Goal: Obtain resource: Download file/media

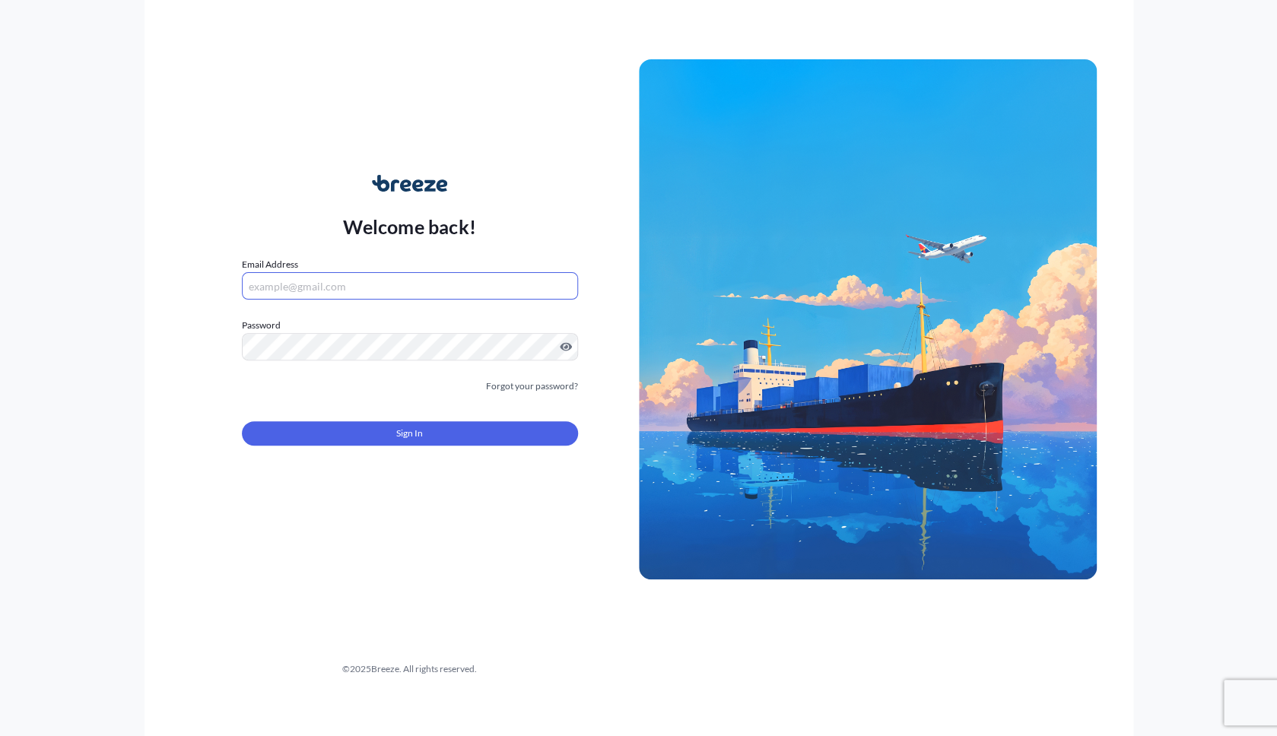
click at [408, 294] on input "Email Address" at bounding box center [410, 285] width 336 height 27
type input "[EMAIL_ADDRESS][DOMAIN_NAME]"
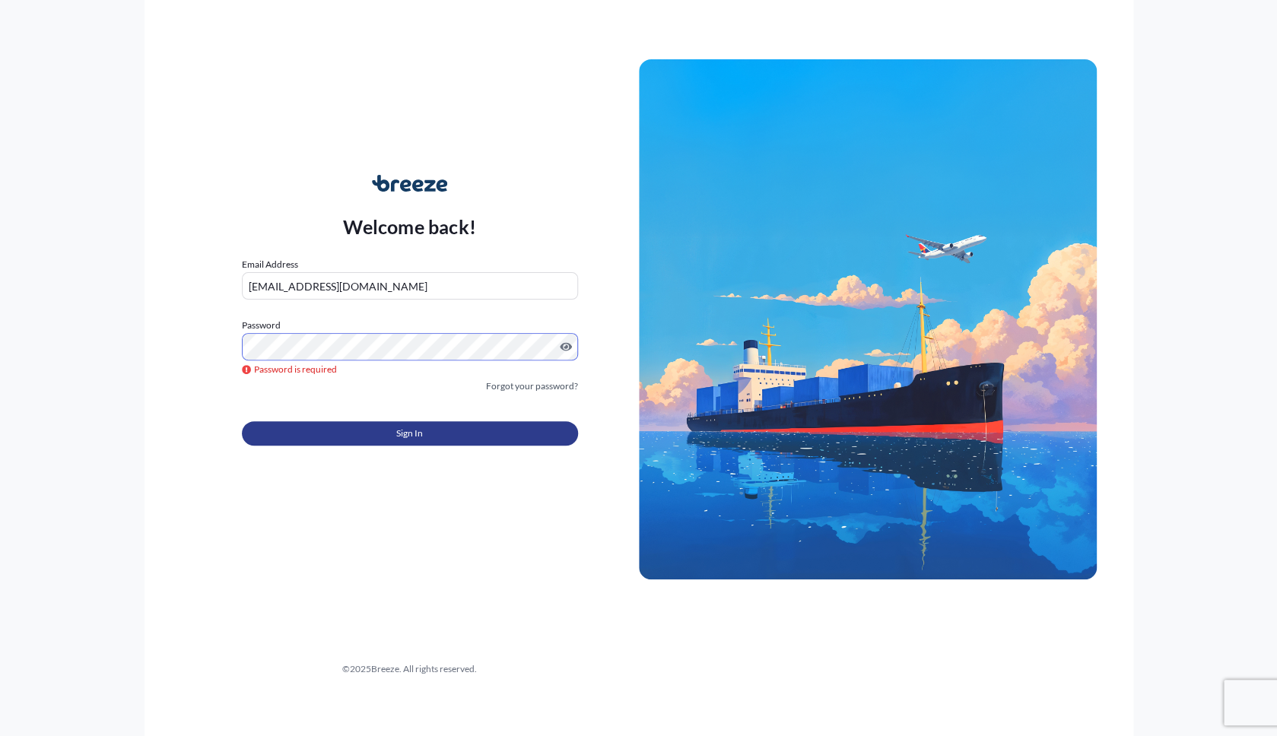
click at [399, 435] on span "Sign In" at bounding box center [409, 433] width 27 height 15
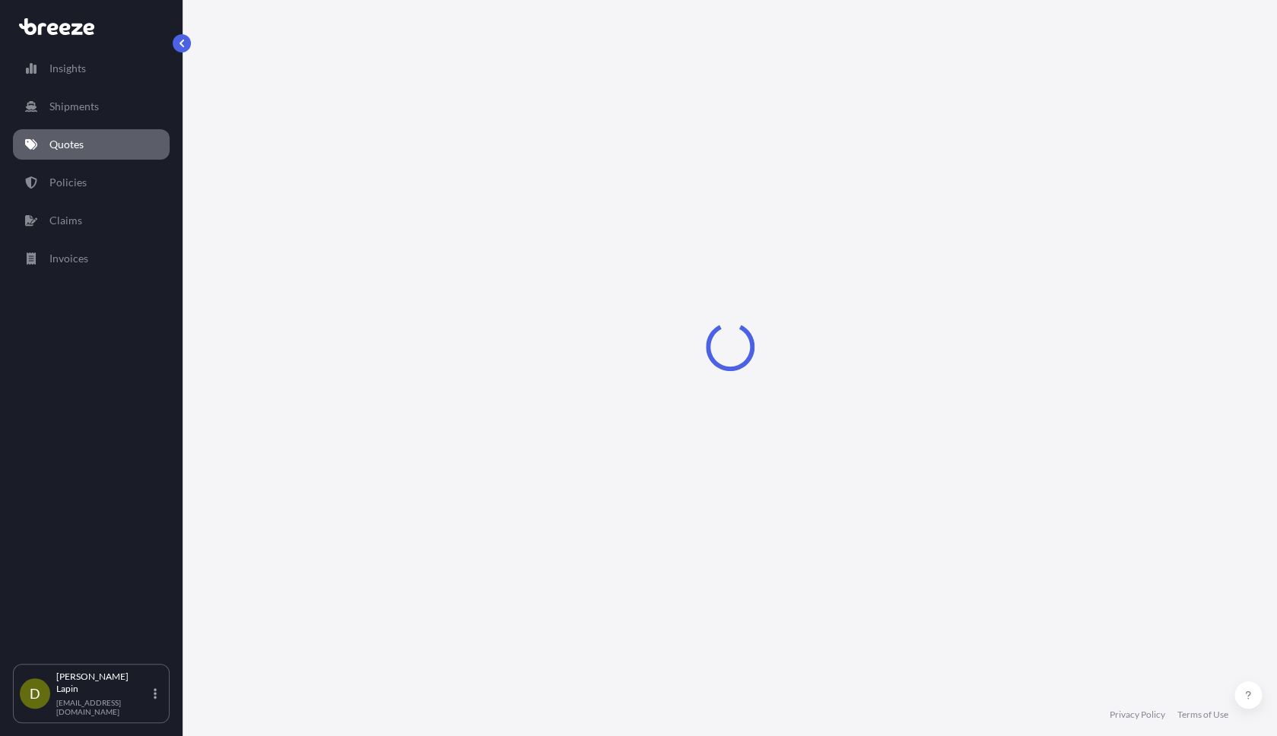
select select "Road"
select select "1"
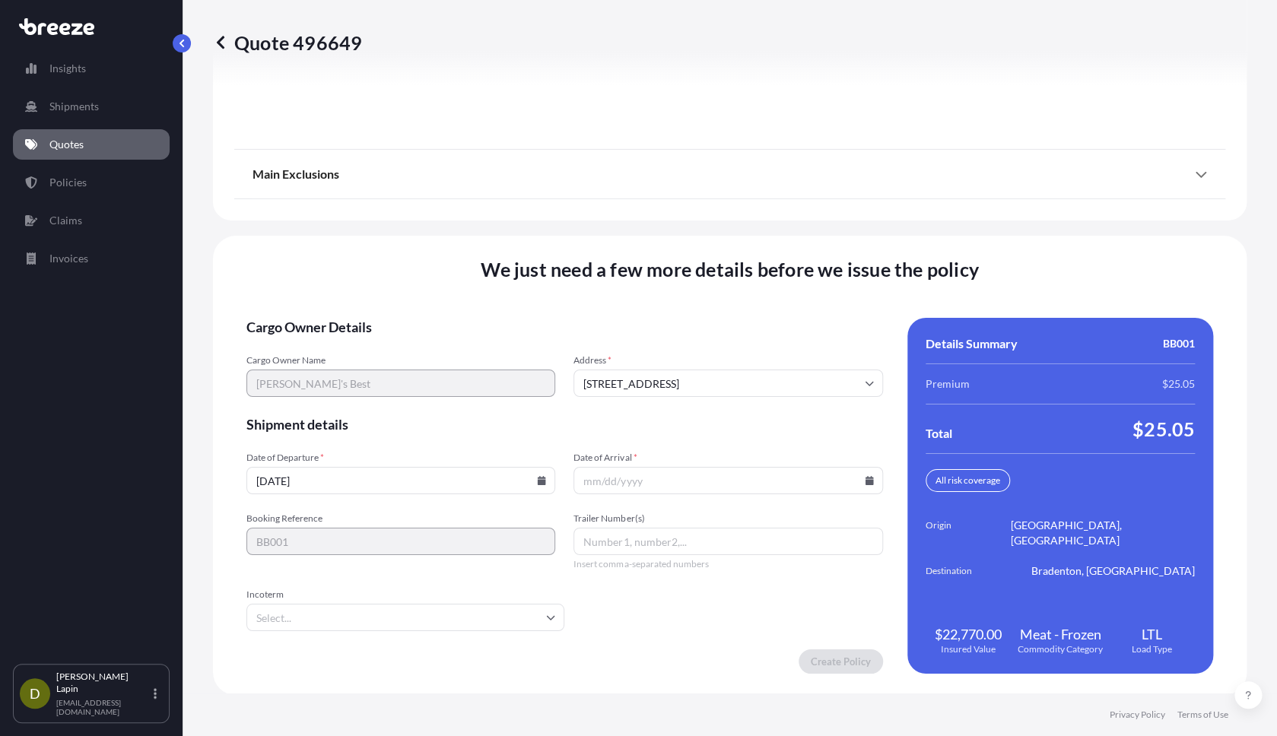
scroll to position [2092, 0]
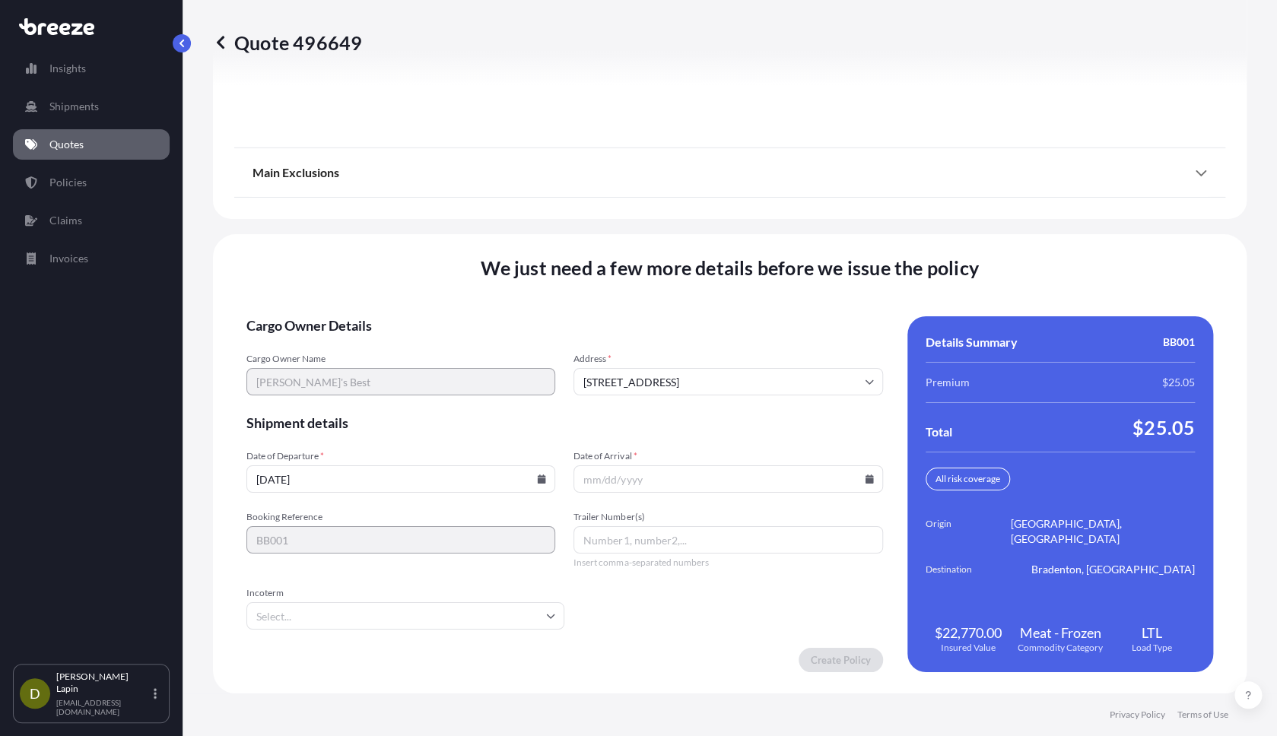
click at [872, 485] on input "Date of Arrival *" at bounding box center [728, 478] width 309 height 27
click at [554, 615] on icon at bounding box center [551, 617] width 8 height 5
type input "[DATE]"
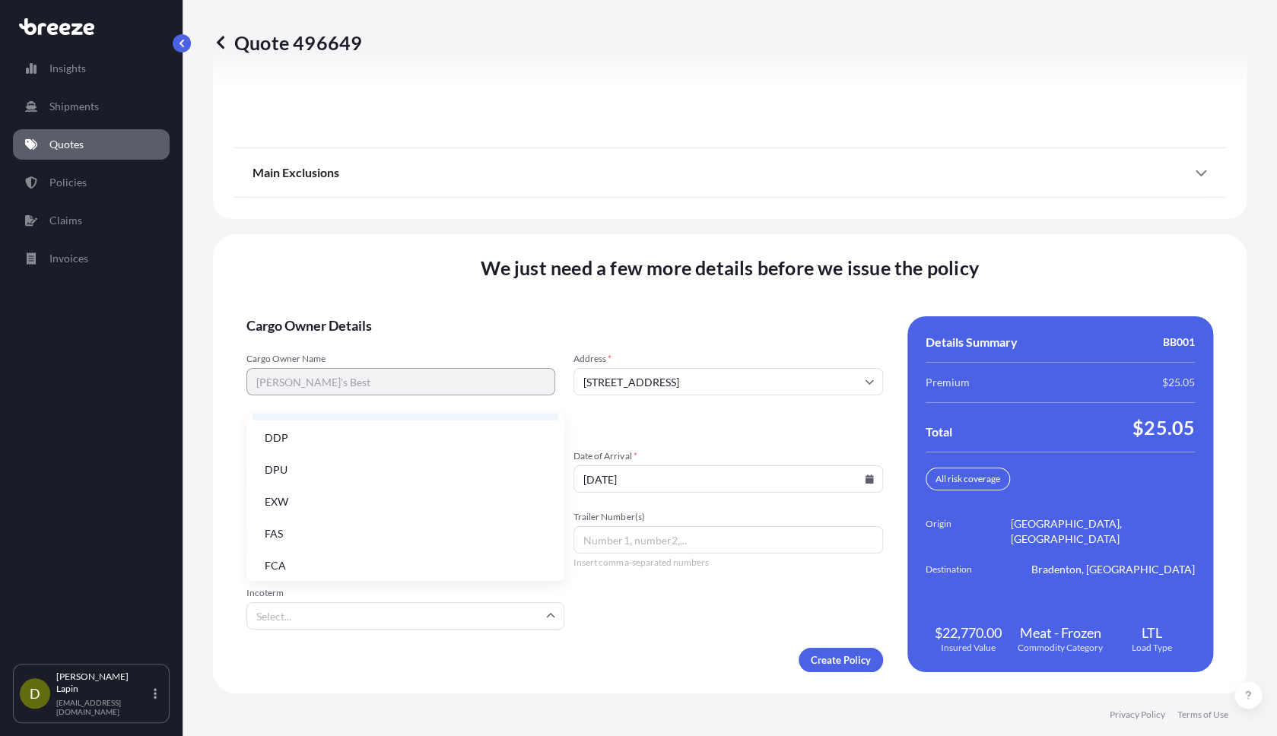
scroll to position [193, 0]
click at [482, 557] on li "FOB" at bounding box center [406, 560] width 306 height 29
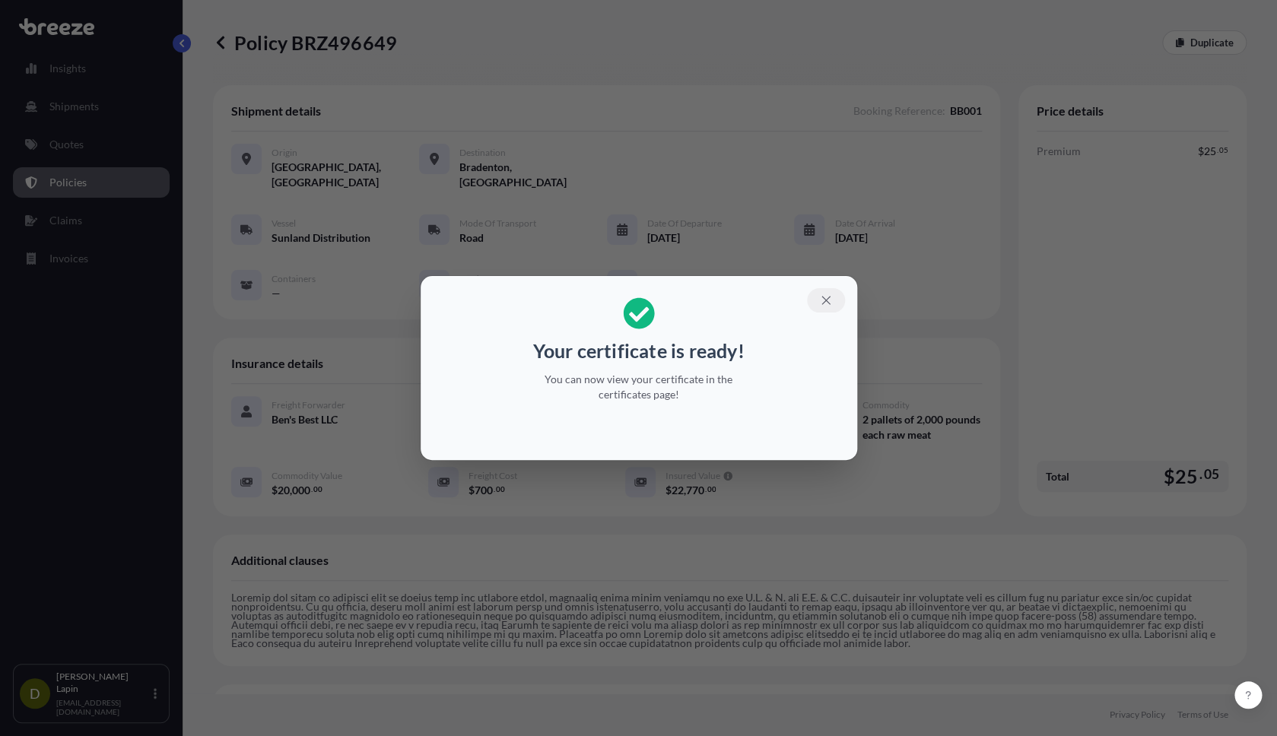
click at [825, 302] on icon "button" at bounding box center [826, 301] width 14 height 14
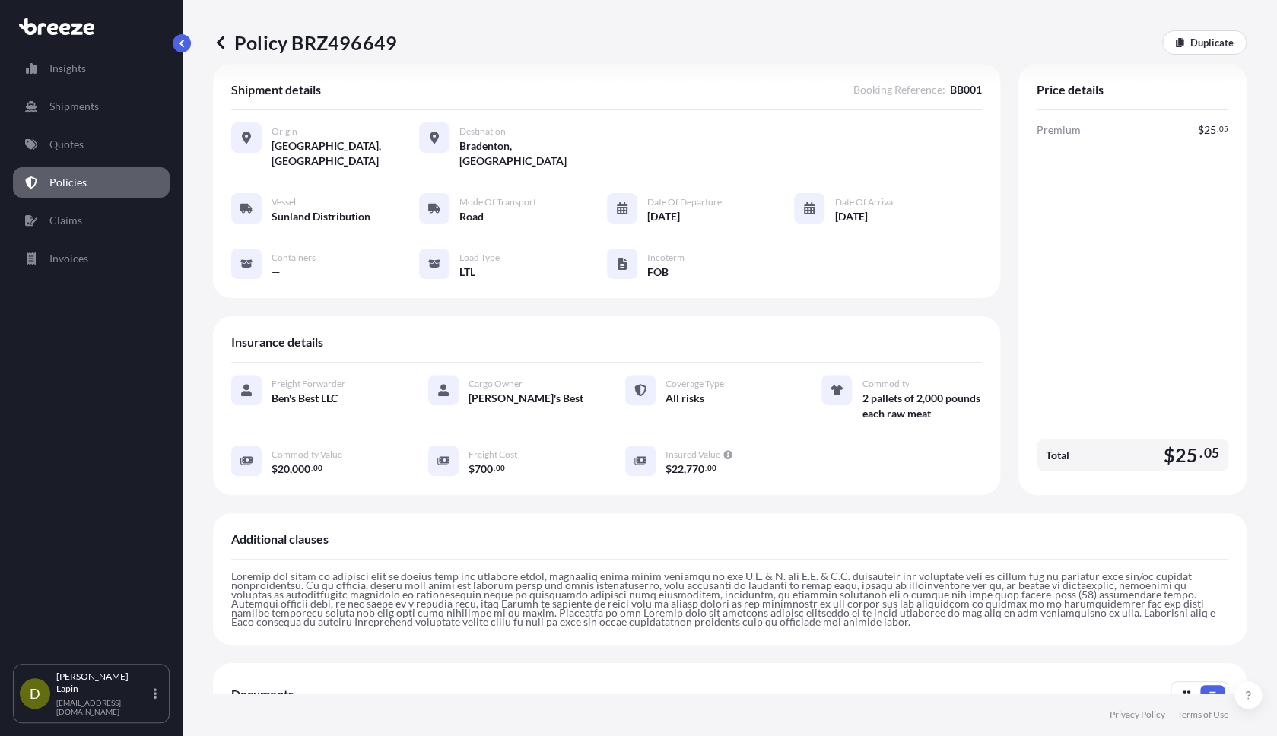
scroll to position [328, 0]
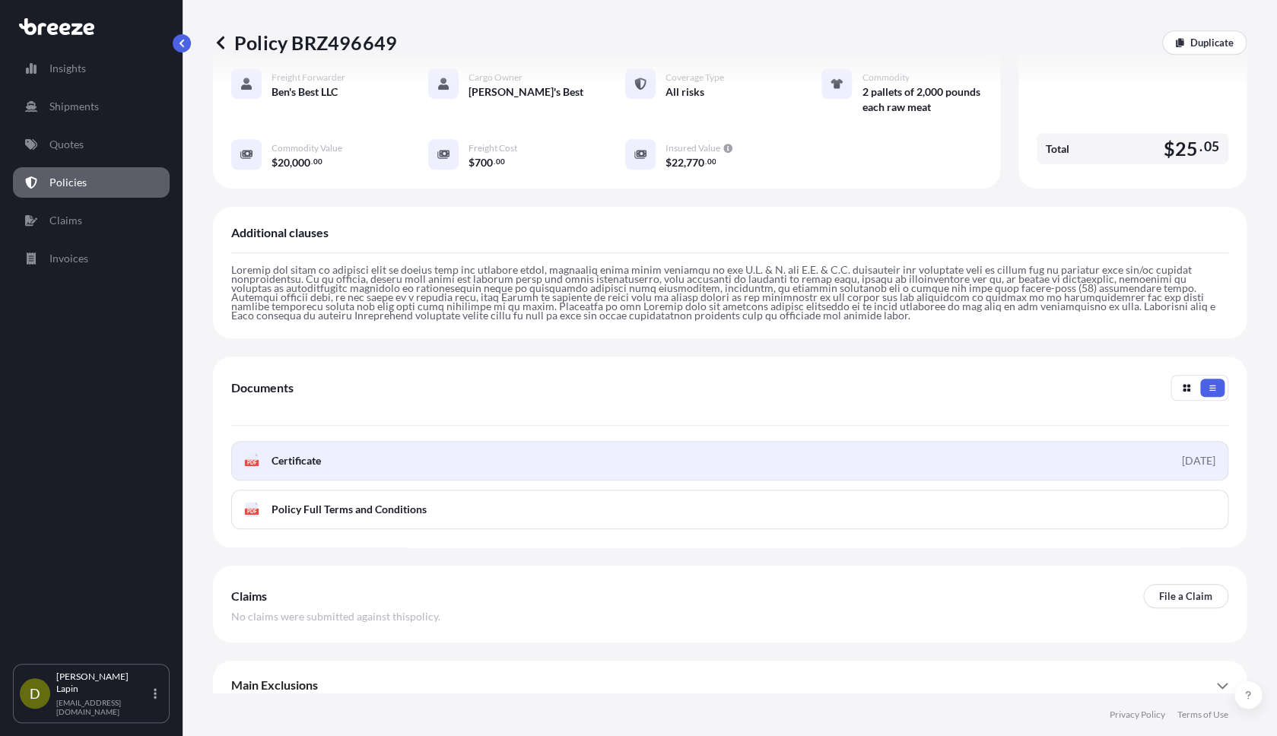
click at [847, 453] on link "PDF Certificate [DATE]" at bounding box center [729, 461] width 997 height 40
